Goal: Information Seeking & Learning: Learn about a topic

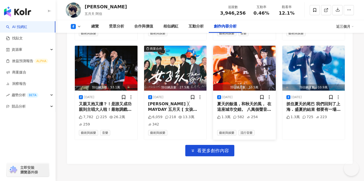
click at [222, 101] on div "夏天的餘溫，和秋天的風， 在這座城市交錯。 八萬個聲音，唱著同一首歌， 像是把青春與回憶都拋向夜空。 人生其實也是這樣—— 總在告別與開始之間徘徊， 有時不捨…" at bounding box center [244, 106] width 55 height 11
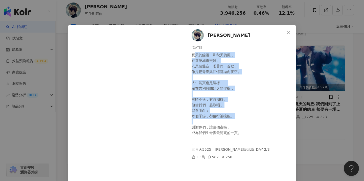
drag, startPoint x: 192, startPoint y: 54, endPoint x: 224, endPoint y: 120, distance: 73.5
click at [224, 120] on div "夏天的餘溫，和秋天的風， 在這座城市交錯。 八萬個聲音，唱著同一首歌， 像是把青春與回憶都拋向夜空。 人生其實也是這樣—— 總在告別與開始之間徘徊， 有時不捨…" at bounding box center [242, 102] width 100 height 100
click at [211, 92] on div "夏天的餘溫，和秋天的風， 在這座城市交錯。 八萬個聲音，唱著同一首歌， 像是把青春與回憶都拋向夜空。 人生其實也是這樣—— 總在告別與開始之間徘徊， 有時不捨…" at bounding box center [242, 102] width 100 height 100
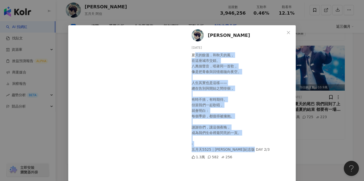
drag, startPoint x: 254, startPoint y: 149, endPoint x: 192, endPoint y: 54, distance: 113.9
click at [192, 54] on div "夏天的餘溫，和秋天的風， 在這座城市交錯。 八萬個聲音，唱著同一首歌， 像是把青春與回憶都拋向夜空。 人生其實也是這樣—— 總在告別與開始之間徘徊， 有時不捨…" at bounding box center [242, 102] width 100 height 100
copy div "夏天的餘溫，和秋天的風， 在這座城市交錯。 八萬個聲音，唱著同一首歌， 像是把青春與回憶都拋向夜空。 人生其實也是這樣—— 總在告別與開始之間徘徊， 有時不捨…"
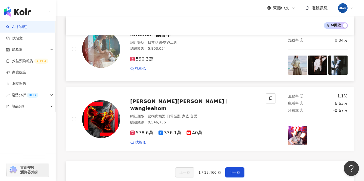
scroll to position [858, 0]
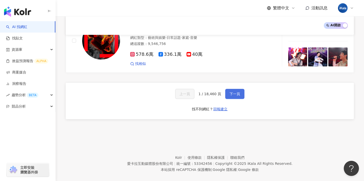
click at [237, 89] on button "下一頁" at bounding box center [234, 94] width 19 height 10
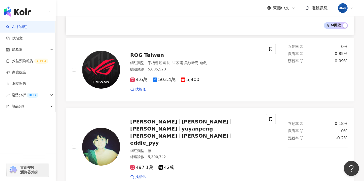
scroll to position [201, 0]
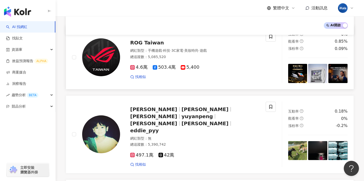
click at [189, 49] on div "網紅類型 ： 手機遊戲 · 科技 · 3C家電 · 美妝時尚 · 遊戲" at bounding box center [195, 50] width 130 height 5
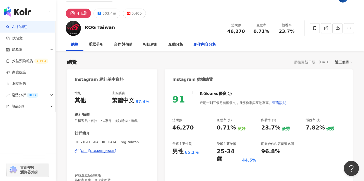
click at [207, 42] on div "創作內容分析" at bounding box center [205, 45] width 23 height 6
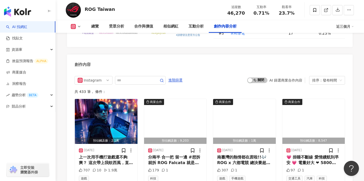
scroll to position [1616, 0]
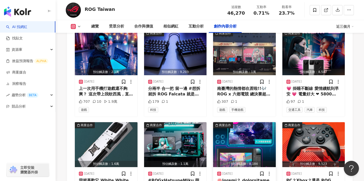
click at [250, 122] on img "button" at bounding box center [244, 144] width 63 height 45
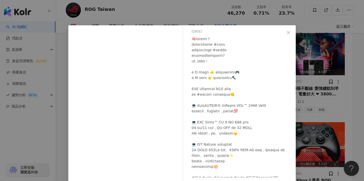
scroll to position [0, 0]
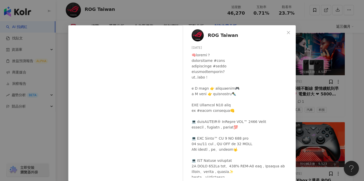
click at [191, 55] on div "ROG Taiwan 2025/8/28 51" at bounding box center [241, 101] width 110 height 153
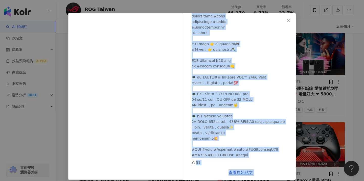
scroll to position [17, 0]
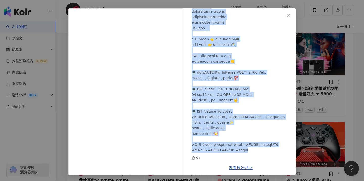
drag, startPoint x: 196, startPoint y: 55, endPoint x: 250, endPoint y: 152, distance: 110.8
click at [250, 152] on div at bounding box center [242, 78] width 100 height 150
copy div "🧠你屬於哪種人？ 你屬於戰鬥整天不手軟的 #熱血玩家 抑或是腦海中創意無限的 #無懼創作者 看看你是熱血玩家還是無懼創作者? 或是..兩者都是！ ​ 選 A …"
